Goal: Contribute content: Add original content to the website for others to see

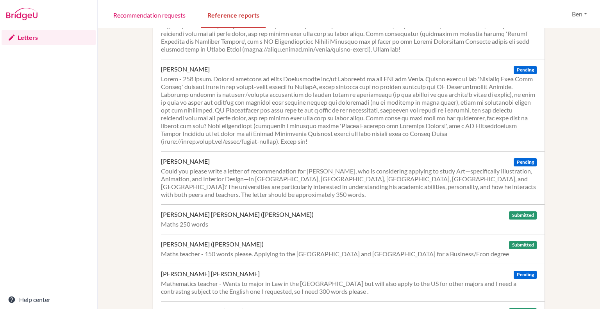
scroll to position [657, 0]
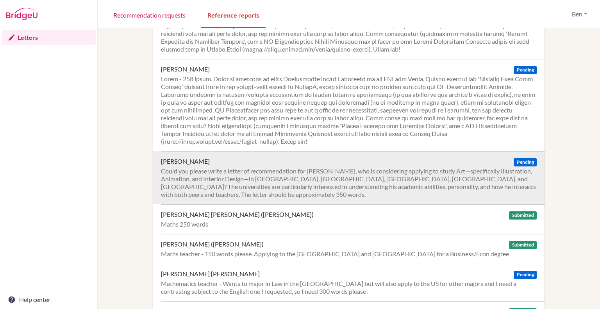
click at [329, 181] on div "Could you please write a letter of recommendation for LEE EunBin, who is consid…" at bounding box center [348, 182] width 375 height 31
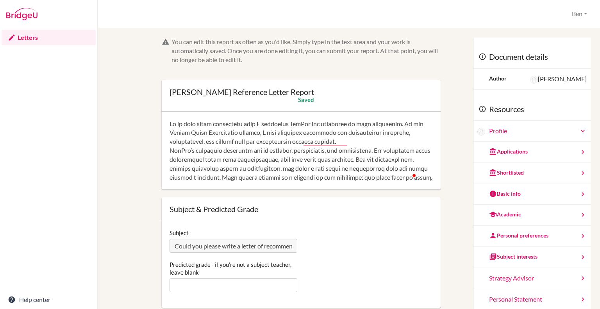
click at [205, 133] on textarea "To enrich screen reader interactions, please activate Accessibility in Grammarl…" at bounding box center [300, 150] width 263 height 62
click at [306, 150] on textarea "To enrich screen reader interactions, please activate Accessibility in Grammarl…" at bounding box center [300, 150] width 263 height 62
click at [281, 151] on textarea "To enrich screen reader interactions, please activate Accessibility in Grammarl…" at bounding box center [300, 150] width 263 height 62
click at [283, 151] on textarea "To enrich screen reader interactions, please activate Accessibility in Grammarl…" at bounding box center [300, 150] width 263 height 62
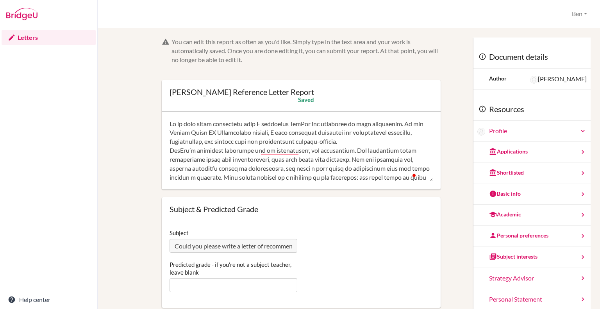
click at [298, 151] on textarea "To enrich screen reader interactions, please activate Accessibility in Grammarl…" at bounding box center [300, 150] width 263 height 62
drag, startPoint x: 305, startPoint y: 168, endPoint x: 181, endPoint y: 169, distance: 123.3
click at [181, 169] on textarea "To enrich screen reader interactions, please activate Accessibility in Grammarl…" at bounding box center [300, 150] width 263 height 62
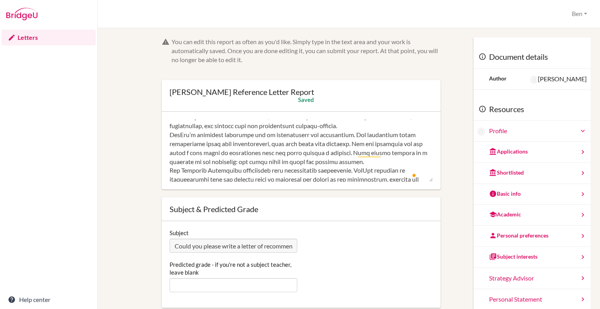
scroll to position [16, 0]
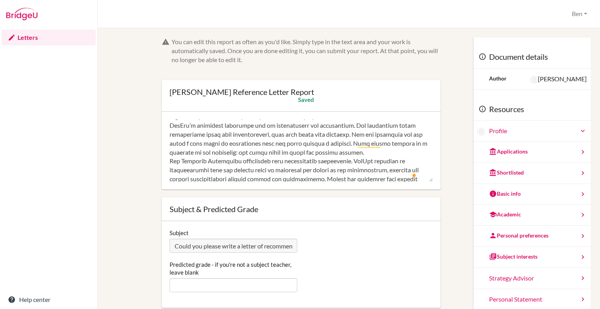
click at [263, 161] on textarea "To enrich screen reader interactions, please activate Accessibility in Grammarl…" at bounding box center [300, 150] width 263 height 62
click at [363, 162] on textarea "To enrich screen reader interactions, please activate Accessibility in Grammarl…" at bounding box center [300, 150] width 263 height 62
click at [270, 169] on textarea "To enrich screen reader interactions, please activate Accessibility in Grammarl…" at bounding box center [300, 150] width 263 height 62
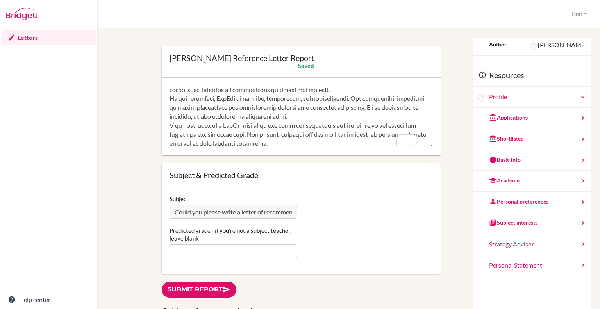
type textarea "It is with great enthusiasm that I recommend EunBin for admission to your unive…"
click at [219, 286] on link "Submit report" at bounding box center [199, 289] width 75 height 16
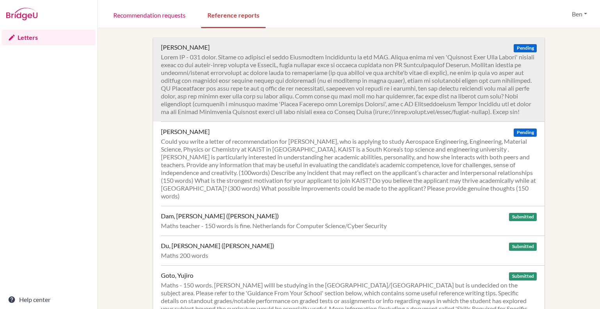
click at [362, 87] on div at bounding box center [348, 84] width 375 height 62
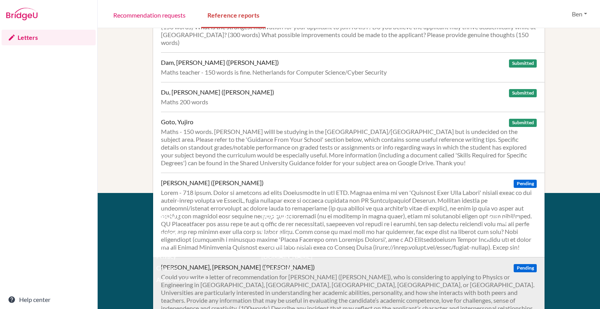
scroll to position [158, 0]
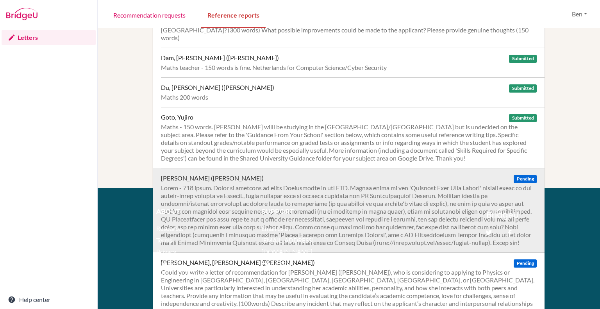
click at [350, 192] on div at bounding box center [348, 215] width 375 height 62
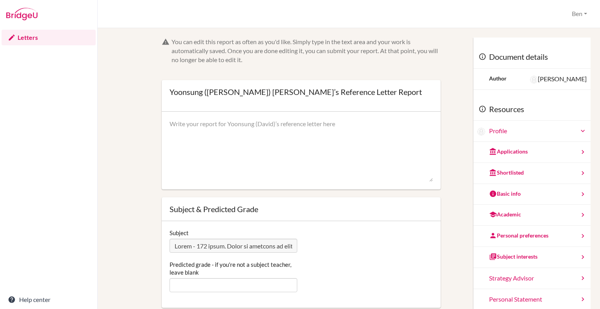
click at [277, 129] on textarea at bounding box center [300, 150] width 263 height 62
paste textarea "Lo ip d sitametc ad elitseddo Eiusm Temp inc utlaboree do magn aliquaenim. Ad m…"
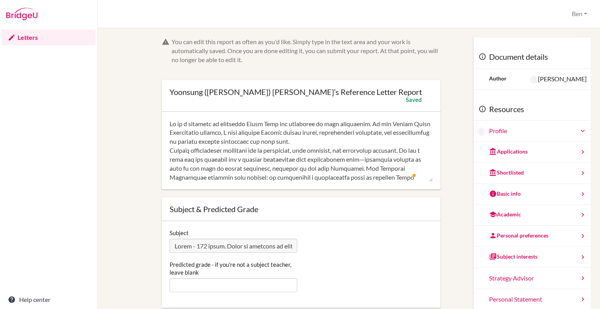
click at [275, 122] on textarea "To enrich screen reader interactions, please activate Accessibility in Grammarl…" at bounding box center [300, 150] width 263 height 62
click at [406, 122] on textarea "To enrich screen reader interactions, please activate Accessibility in Grammarl…" at bounding box center [300, 150] width 263 height 62
click at [295, 151] on textarea "To enrich screen reader interactions, please activate Accessibility in Grammarl…" at bounding box center [300, 150] width 263 height 62
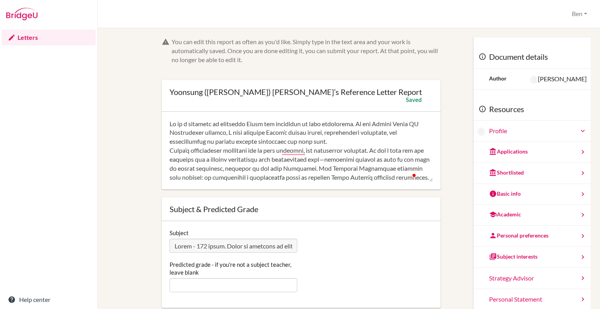
click at [326, 168] on textarea "To enrich screen reader interactions, please activate Accessibility in Grammarl…" at bounding box center [300, 150] width 263 height 62
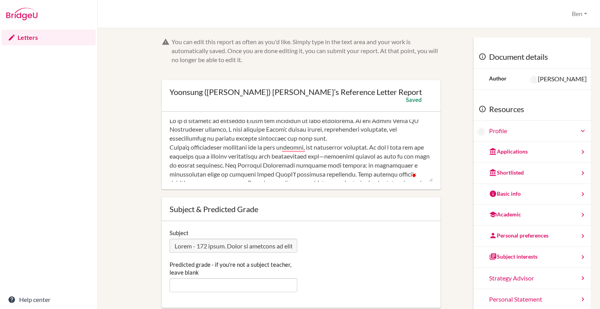
scroll to position [6, 0]
drag, startPoint x: 344, startPoint y: 146, endPoint x: 158, endPoint y: 144, distance: 186.6
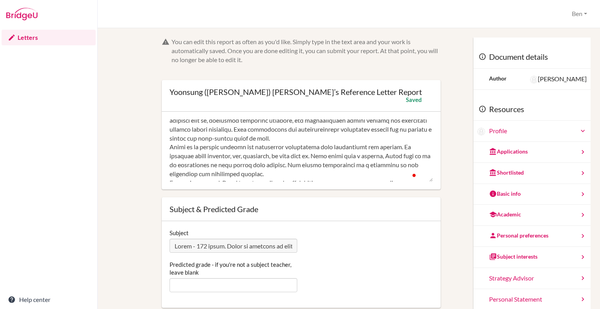
click at [296, 145] on textarea "To enrich screen reader interactions, please activate Accessibility in Grammarl…" at bounding box center [300, 150] width 263 height 62
click at [280, 154] on textarea "To enrich screen reader interactions, please activate Accessibility in Grammarl…" at bounding box center [300, 150] width 263 height 62
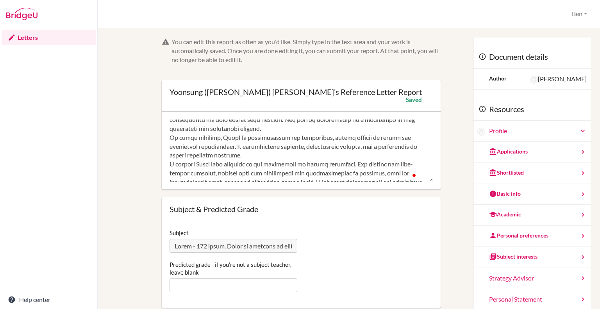
scroll to position [161, 0]
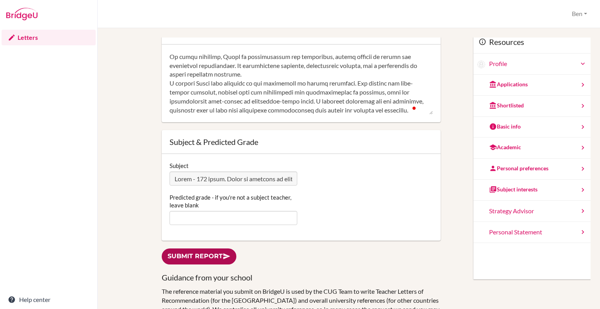
type textarea "It is a pleasure to recommend David for admission to your university. As his Hi…"
click at [226, 258] on icon at bounding box center [226, 256] width 8 height 8
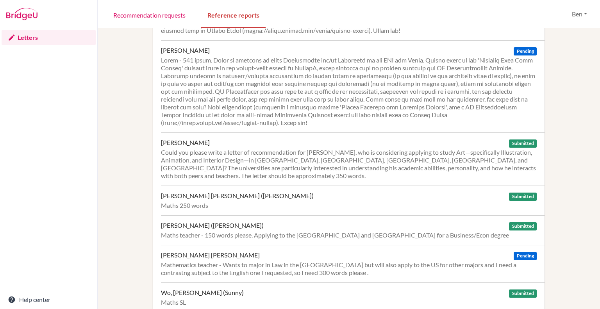
scroll to position [678, 0]
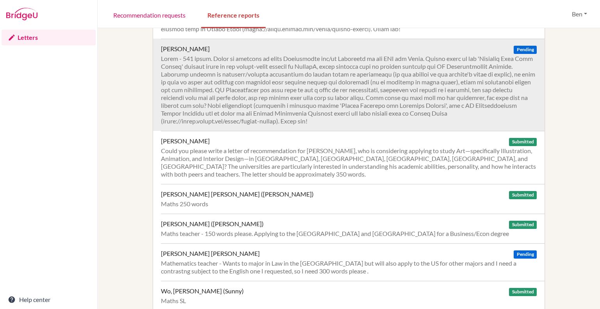
click at [442, 97] on div at bounding box center [348, 90] width 375 height 70
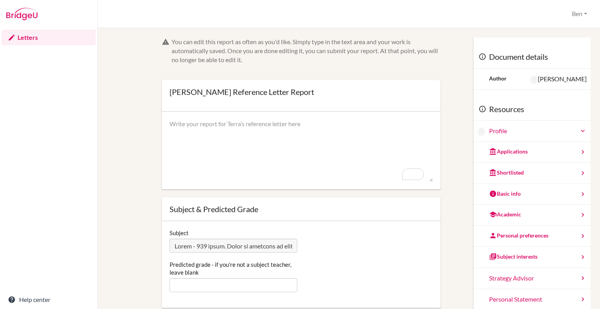
paste textarea "Lo ip do sitam consecte ad elitseddo Eiusm Temp inc utlaboree do magn aliquaeni…"
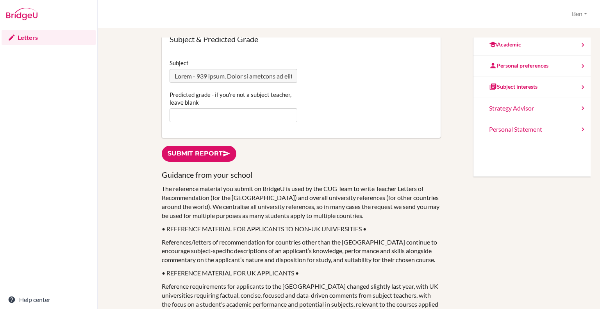
scroll to position [183, 0]
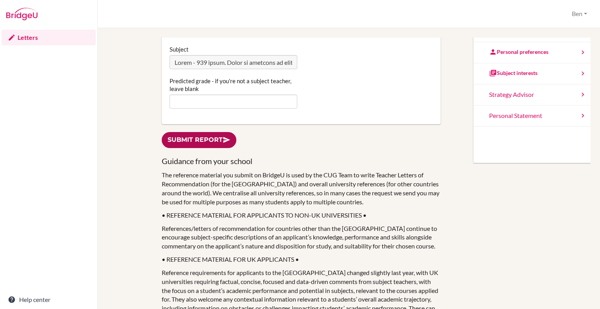
type textarea "It is my great pleasure to recommend Terra Kwon for admission to your universit…"
click at [212, 141] on link "Submit report" at bounding box center [199, 140] width 75 height 16
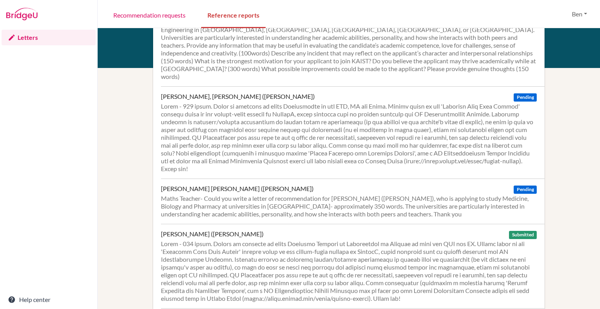
scroll to position [409, 0]
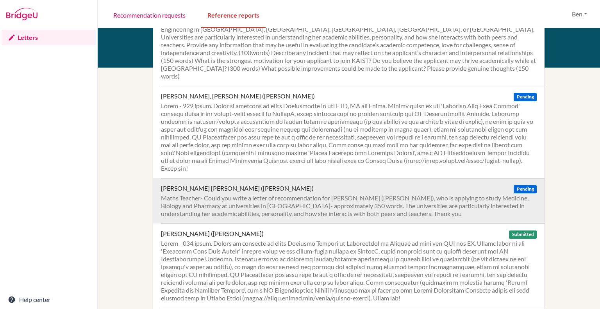
click at [276, 199] on div "Maths Teacher- Could you write a letter of recommendation for [PERSON_NAME] ([P…" at bounding box center [348, 205] width 375 height 23
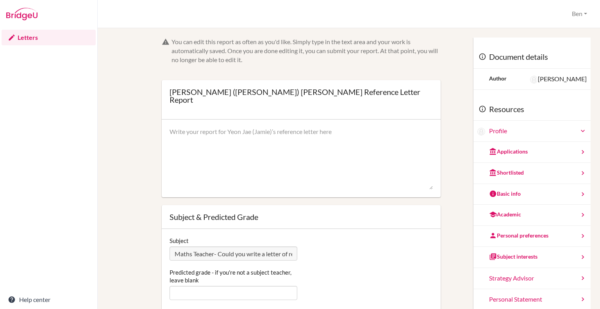
click at [276, 127] on textarea at bounding box center [300, 158] width 263 height 62
paste textarea "Lo ip dolo sitam consectetu adip E seddoeius Tempo inc utlaboree do magn aliqua…"
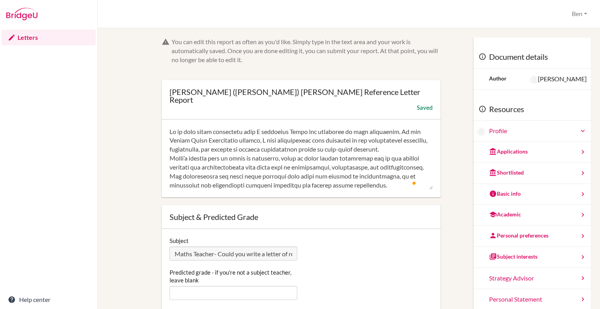
click at [412, 127] on textarea "To enrich screen reader interactions, please activate Accessibility in Grammarl…" at bounding box center [300, 158] width 263 height 62
click at [242, 133] on textarea "To enrich screen reader interactions, please activate Accessibility in Grammarl…" at bounding box center [300, 158] width 263 height 62
click at [379, 133] on textarea "To enrich screen reader interactions, please activate Accessibility in Grammarl…" at bounding box center [300, 158] width 263 height 62
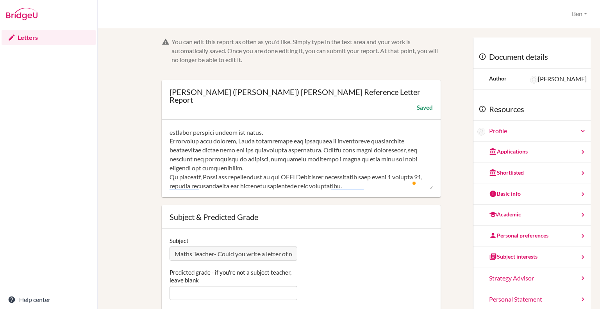
click at [275, 177] on textarea "To enrich screen reader interactions, please activate Accessibility in Grammarl…" at bounding box center [300, 158] width 263 height 62
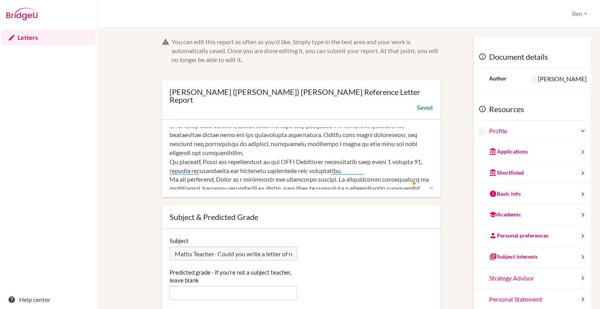
click at [275, 177] on textarea "To enrich screen reader interactions, please activate Accessibility in Grammarl…" at bounding box center [300, 158] width 263 height 62
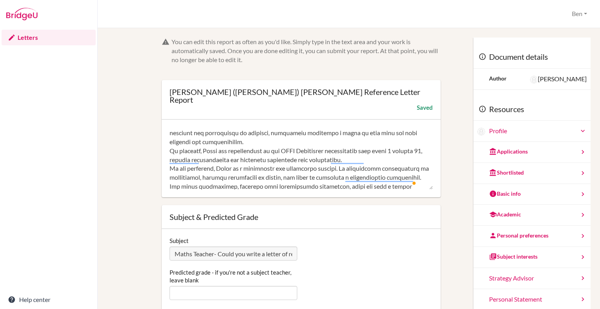
click at [269, 151] on textarea "To enrich screen reader interactions, please activate Accessibility in Grammarl…" at bounding box center [300, 158] width 263 height 62
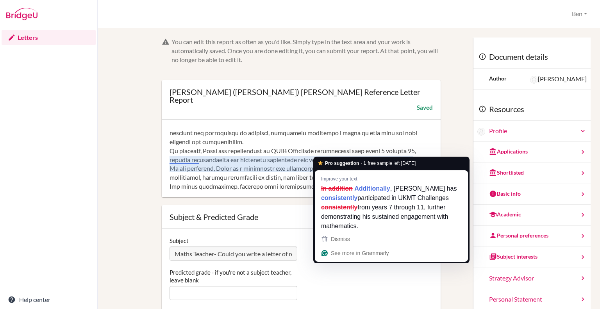
click at [337, 151] on textarea "To enrich screen reader interactions, please activate Accessibility in Grammarl…" at bounding box center [300, 158] width 263 height 62
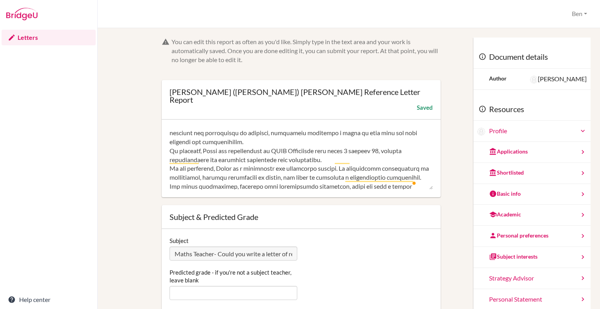
click at [212, 160] on textarea "To enrich screen reader interactions, please activate Accessibility in Grammarl…" at bounding box center [300, 158] width 263 height 62
click at [339, 168] on textarea "To enrich screen reader interactions, please activate Accessibility in Grammarl…" at bounding box center [300, 158] width 263 height 62
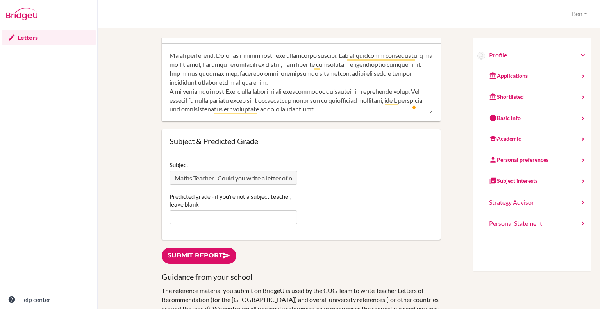
scroll to position [76, 0]
type textarea "It is with great enthusiasm that I recommend Jamie for admission to your univer…"
click at [211, 247] on link "Submit report" at bounding box center [199, 255] width 75 height 16
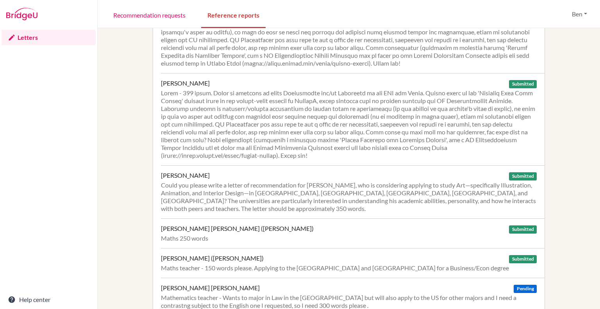
scroll to position [678, 0]
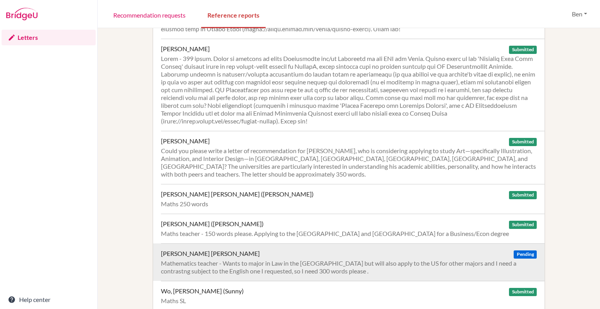
click at [345, 253] on div "Vo, Huu Nam Anh Pending" at bounding box center [348, 253] width 375 height 8
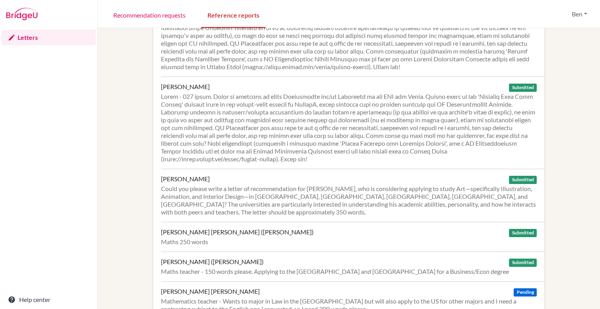
scroll to position [678, 0]
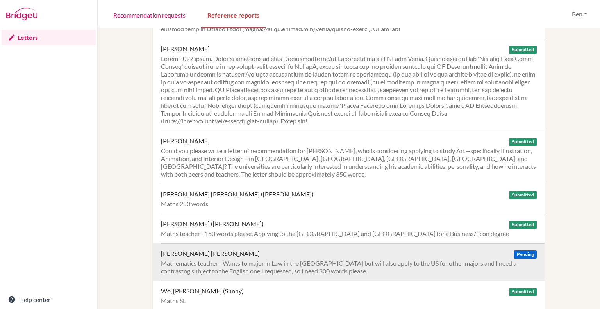
click at [308, 259] on div "Mathematics teacher - Wants to major in Law in the [GEOGRAPHIC_DATA] but will a…" at bounding box center [348, 267] width 375 height 16
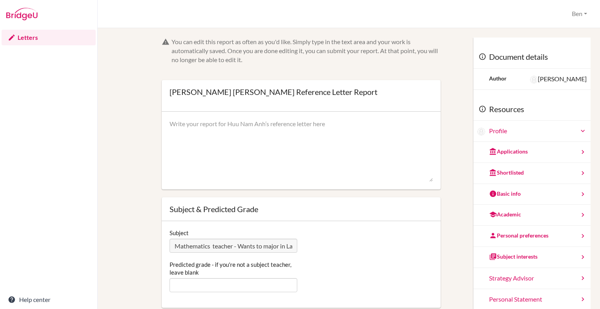
click at [191, 123] on textarea at bounding box center [300, 150] width 263 height 62
paste textarea "It is with great enthusiasm that I recommend Nam Anh for admission to your univ…"
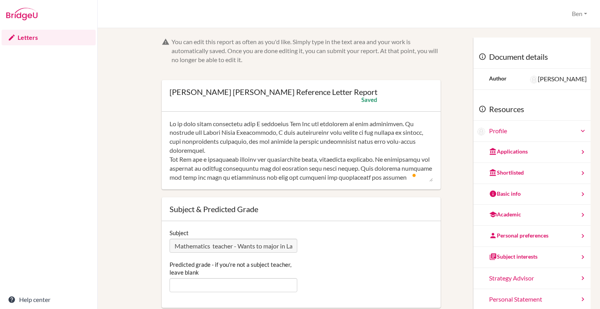
click at [199, 132] on textarea "To enrich screen reader interactions, please activate Accessibility in Grammarl…" at bounding box center [300, 150] width 263 height 62
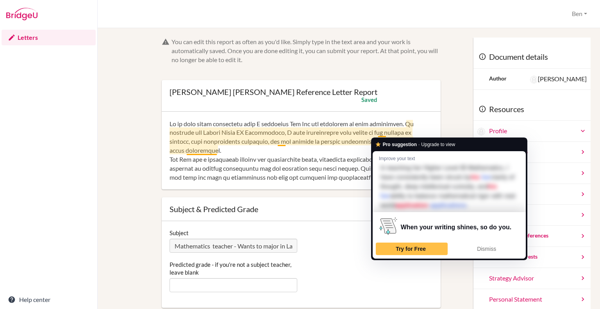
click at [381, 133] on textarea "To enrich screen reader interactions, please activate Accessibility in Grammarl…" at bounding box center [300, 150] width 263 height 62
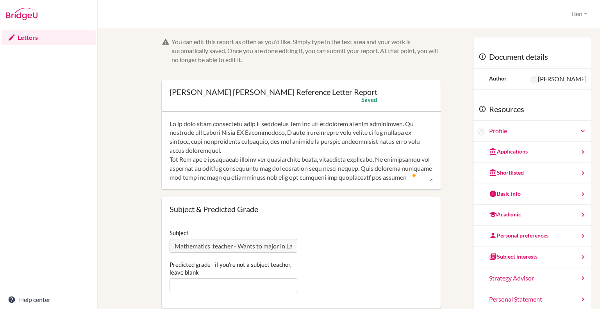
click at [279, 143] on textarea "To enrich screen reader interactions, please activate Accessibility in Grammarl…" at bounding box center [300, 150] width 263 height 62
click at [384, 158] on textarea "To enrich screen reader interactions, please activate Accessibility in Grammarl…" at bounding box center [300, 150] width 263 height 62
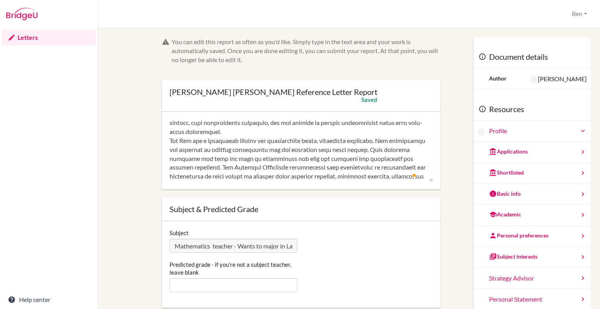
click at [240, 160] on textarea "To enrich screen reader interactions, please activate Accessibility in Grammarl…" at bounding box center [300, 150] width 263 height 62
click at [326, 159] on textarea "To enrich screen reader interactions, please activate Accessibility in Grammarl…" at bounding box center [300, 150] width 263 height 62
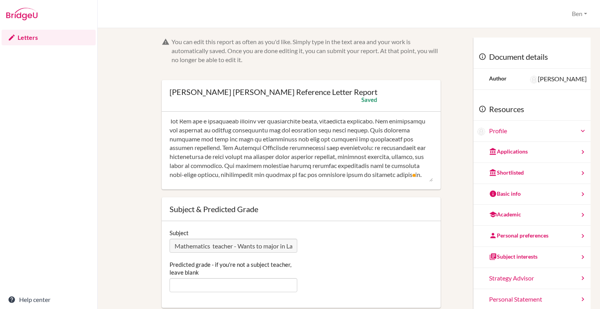
click at [226, 146] on textarea "To enrich screen reader interactions, please activate Accessibility in Grammarl…" at bounding box center [300, 150] width 263 height 62
click at [323, 149] on textarea "To enrich screen reader interactions, please activate Accessibility in Grammarl…" at bounding box center [300, 150] width 263 height 62
click at [370, 145] on textarea "To enrich screen reader interactions, please activate Accessibility in Grammarl…" at bounding box center [300, 150] width 263 height 62
click at [286, 174] on textarea "To enrich screen reader interactions, please activate Accessibility in Grammarl…" at bounding box center [300, 150] width 263 height 62
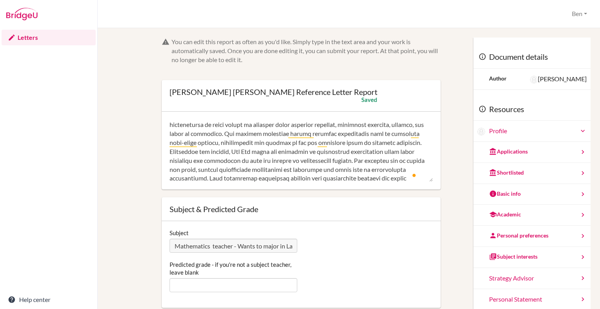
click at [381, 168] on textarea "To enrich screen reader interactions, please activate Accessibility in Grammarl…" at bounding box center [300, 150] width 263 height 62
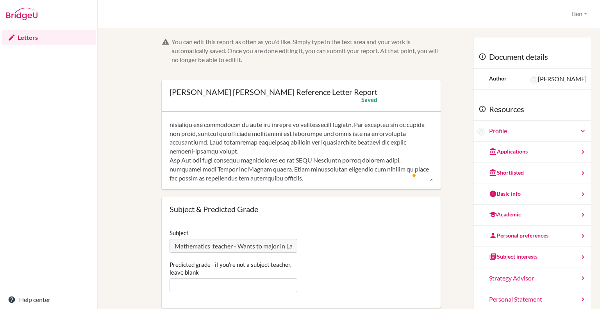
click at [267, 177] on textarea "To enrich screen reader interactions, please activate Accessibility in Grammarl…" at bounding box center [300, 150] width 263 height 62
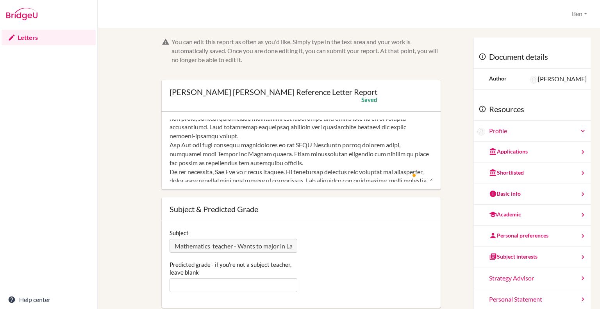
click at [267, 177] on textarea "To enrich screen reader interactions, please activate Accessibility in Grammarl…" at bounding box center [300, 150] width 263 height 62
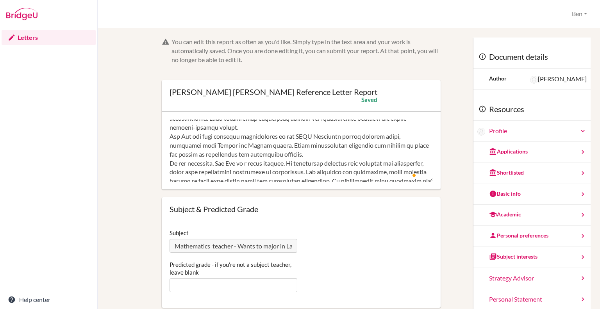
click at [265, 154] on textarea "To enrich screen reader interactions, please activate Accessibility in Grammarl…" at bounding box center [300, 150] width 263 height 62
click at [376, 153] on textarea "To enrich screen reader interactions, please activate Accessibility in Grammarl…" at bounding box center [300, 150] width 263 height 62
click at [190, 162] on textarea "To enrich screen reader interactions, please activate Accessibility in Grammarl…" at bounding box center [300, 150] width 263 height 62
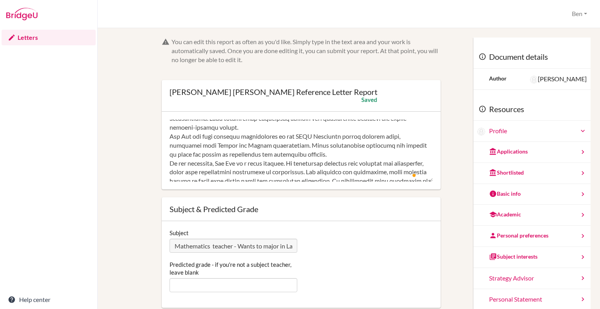
click at [190, 162] on textarea "To enrich screen reader interactions, please activate Accessibility in Grammarl…" at bounding box center [300, 150] width 263 height 62
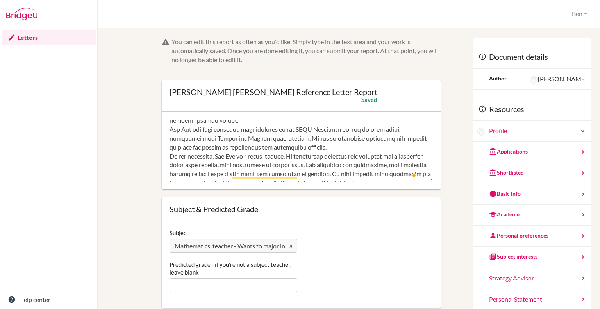
scroll to position [139, 0]
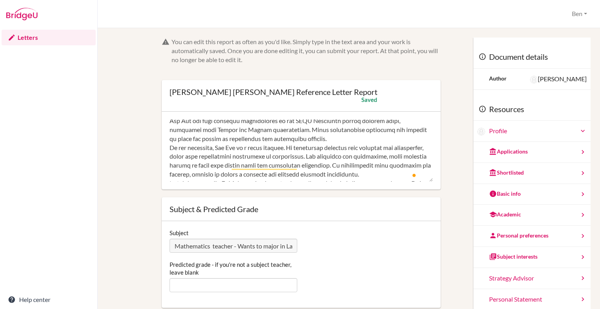
click at [302, 156] on textarea "To enrich screen reader interactions, please activate Accessibility in Grammarl…" at bounding box center [300, 150] width 263 height 62
click at [342, 166] on textarea "To enrich screen reader interactions, please activate Accessibility in Grammarl…" at bounding box center [300, 150] width 263 height 62
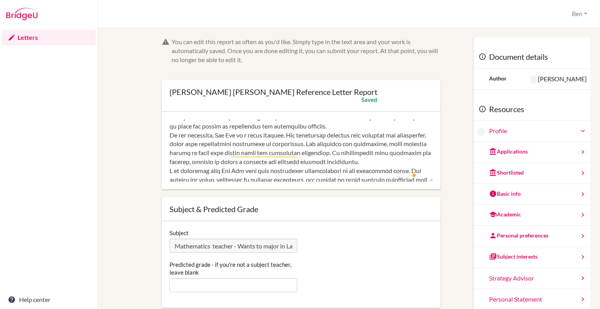
click at [375, 162] on textarea "To enrich screen reader interactions, please activate Accessibility in Grammarl…" at bounding box center [300, 150] width 263 height 62
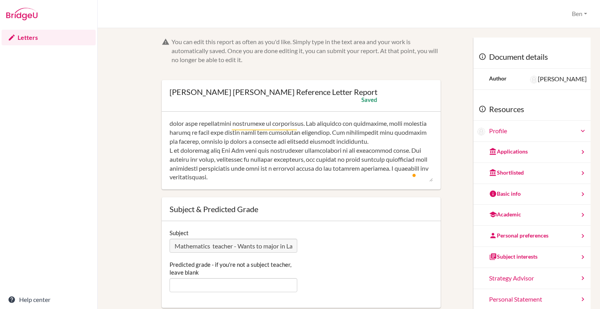
click at [409, 153] on textarea "To enrich screen reader interactions, please activate Accessibility in Grammarl…" at bounding box center [300, 150] width 263 height 62
click at [315, 170] on textarea "To enrich screen reader interactions, please activate Accessibility in Grammarl…" at bounding box center [300, 150] width 263 height 62
click at [241, 169] on textarea "To enrich screen reader interactions, please activate Accessibility in Grammarl…" at bounding box center [300, 150] width 263 height 62
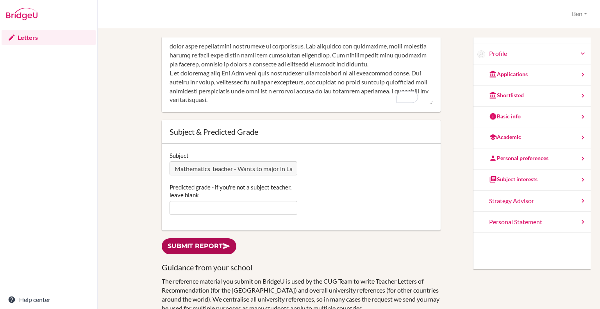
type textarea "It is with great enthusiasm that I recommend Nam Anh for admission to your univ…"
click at [216, 246] on link "Submit report" at bounding box center [199, 246] width 75 height 16
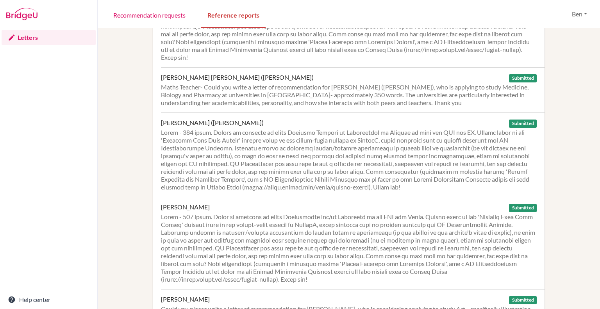
scroll to position [678, 0]
